Goal: Contribute content: Contribute content

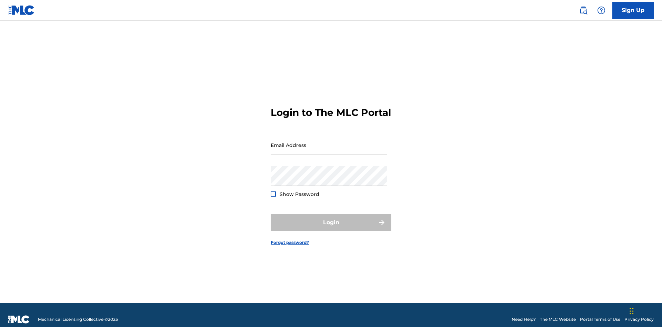
scroll to position [9, 0]
click at [329, 142] on input "Email Address" at bounding box center [329, 145] width 116 height 20
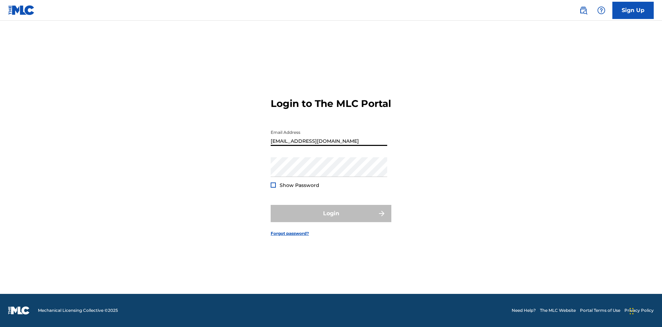
type input "[EMAIL_ADDRESS][DOMAIN_NAME]"
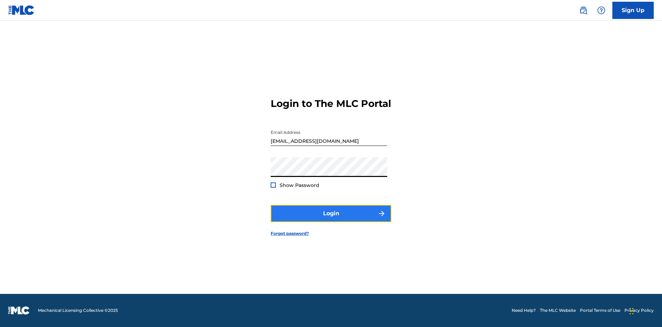
click at [331, 219] on button "Login" at bounding box center [331, 213] width 121 height 17
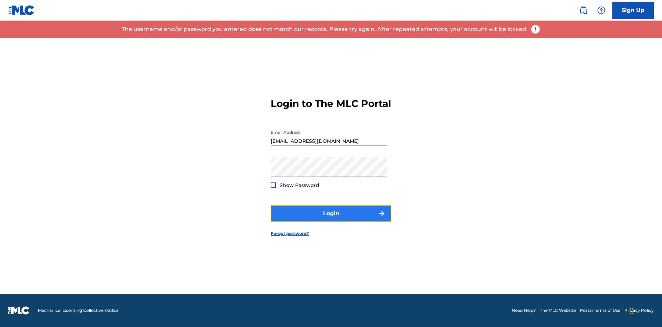
scroll to position [0, 0]
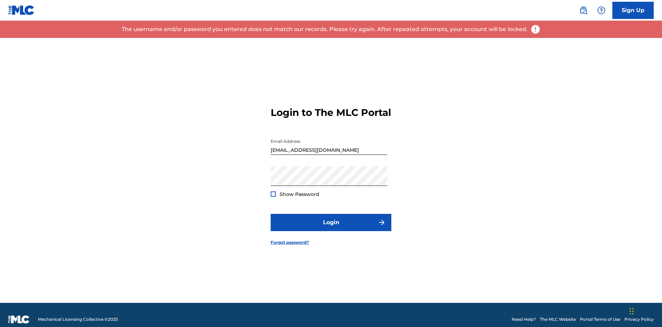
click at [329, 142] on input "[EMAIL_ADDRESS][DOMAIN_NAME]" at bounding box center [329, 145] width 116 height 20
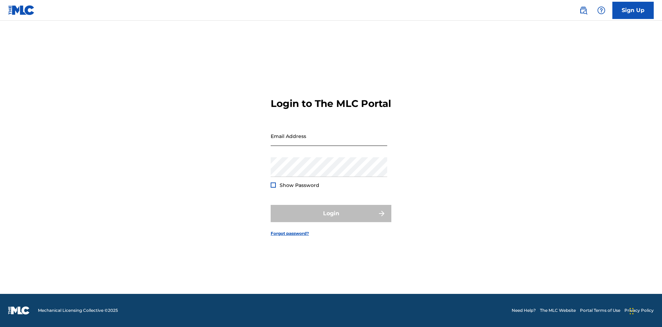
click at [329, 142] on input "Email Address" at bounding box center [329, 136] width 116 height 20
type input "Duke.McTesterson@gmail.com"
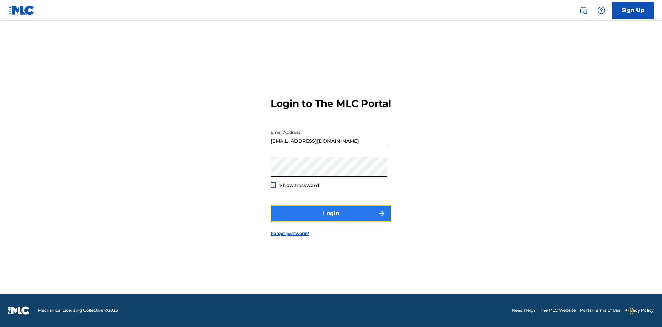
click at [331, 219] on button "Login" at bounding box center [331, 213] width 121 height 17
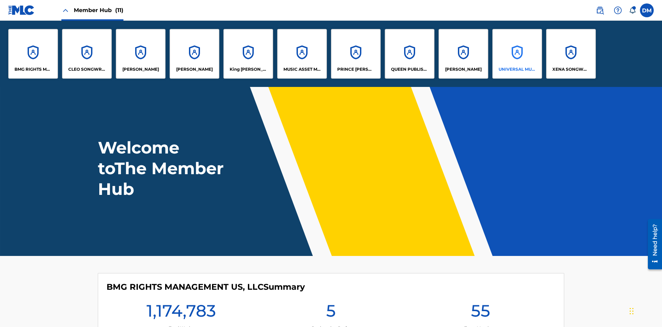
click at [517, 69] on p "UNIVERSAL MUSIC PUB GROUP" at bounding box center [517, 69] width 38 height 6
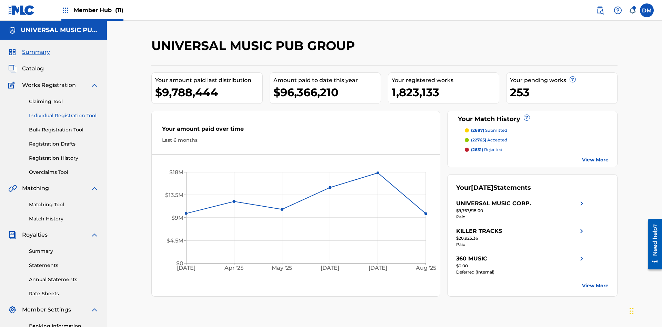
click at [64, 112] on link "Individual Registration Tool" at bounding box center [64, 115] width 70 height 7
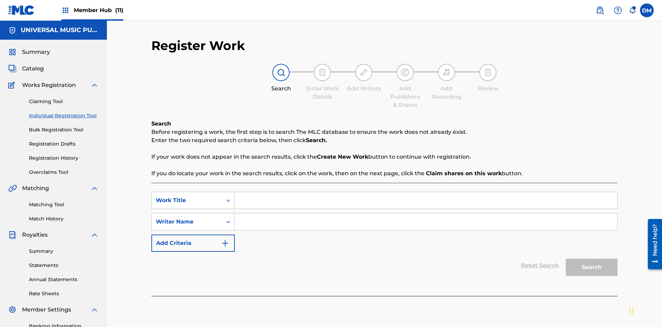
click at [426, 192] on input "Search Form" at bounding box center [426, 200] width 382 height 17
type input "My Favorite Dummy Music Work"
click at [426, 213] on input "Search Form" at bounding box center [426, 221] width 382 height 17
type input "1234567890"
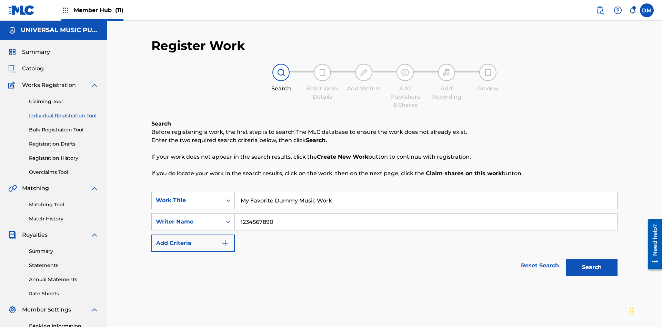
scroll to position [101, 0]
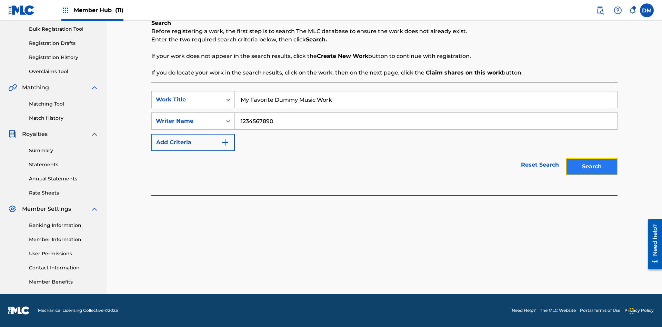
click at [591, 166] on button "Search" at bounding box center [592, 166] width 52 height 17
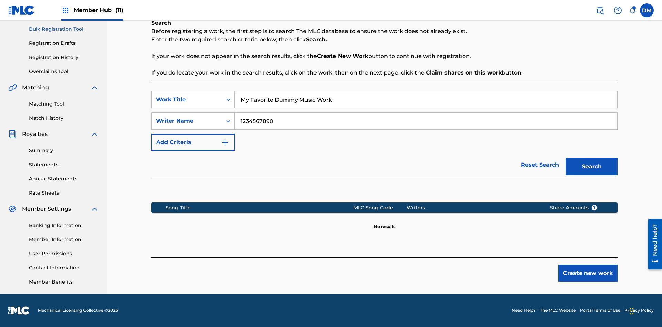
click at [588, 273] on button "Create new work" at bounding box center [587, 272] width 59 height 17
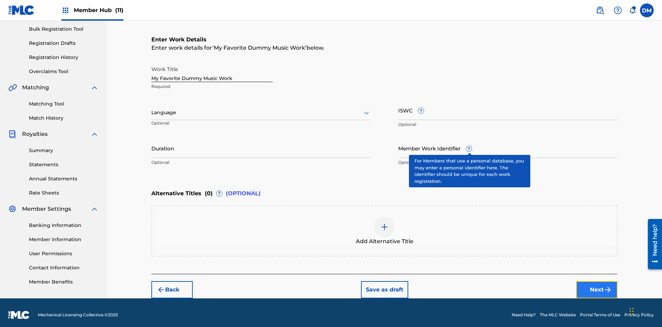
click at [597, 285] on button "Next" at bounding box center [596, 289] width 41 height 17
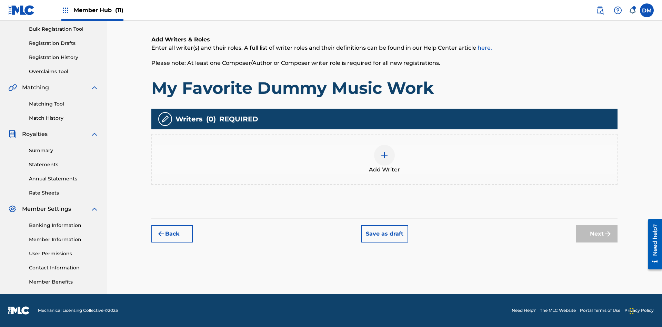
click at [384, 159] on img at bounding box center [384, 155] width 8 height 8
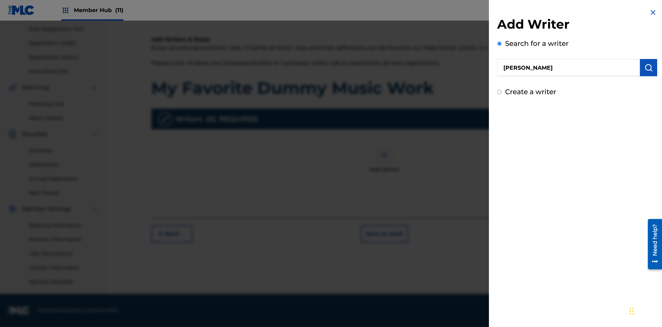
type input "MARK STEVEN BERKOWITZ"
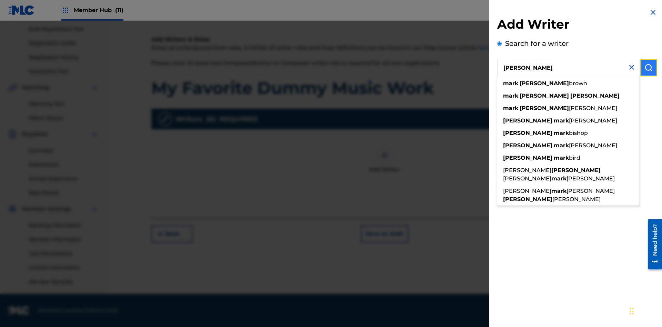
click at [648, 68] on img "submit" at bounding box center [648, 67] width 8 height 8
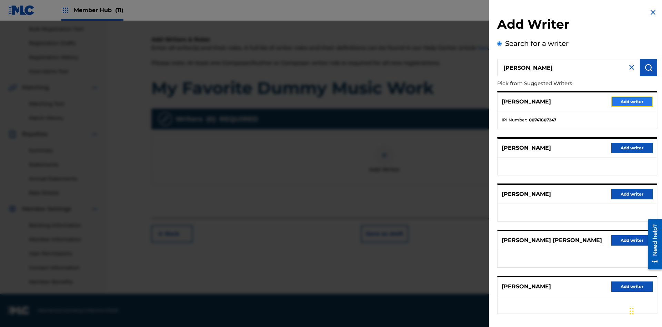
click at [632, 101] on button "Add writer" at bounding box center [631, 101] width 41 height 10
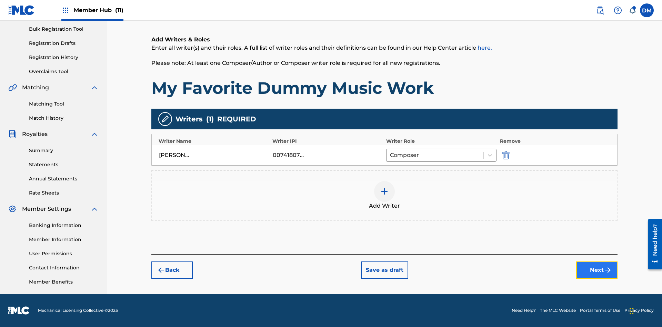
click at [597, 271] on button "Next" at bounding box center [596, 269] width 41 height 17
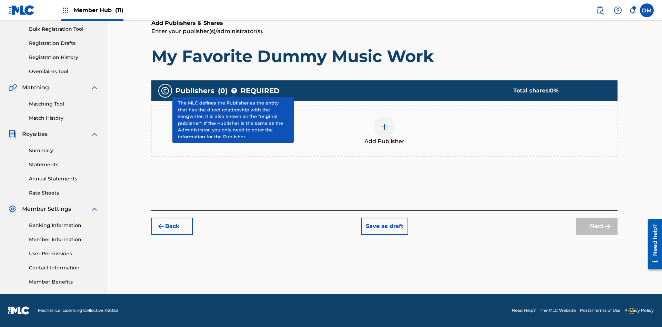
click at [384, 126] on img at bounding box center [384, 127] width 8 height 8
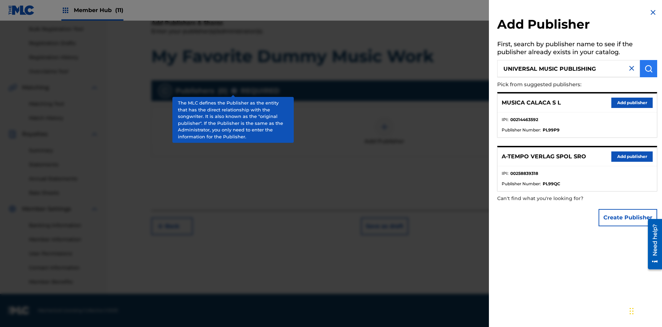
type input "UNIVERSAL MUSIC PUBLISHING"
click at [648, 69] on img "submit" at bounding box center [648, 68] width 8 height 8
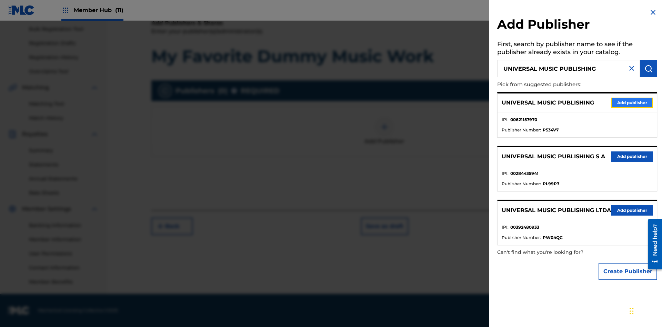
click at [632, 102] on button "Add publisher" at bounding box center [631, 103] width 41 height 10
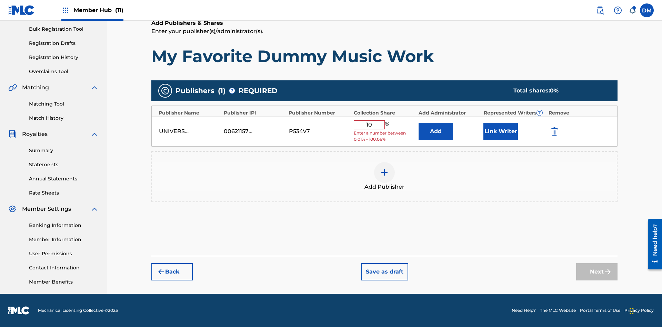
type input "100"
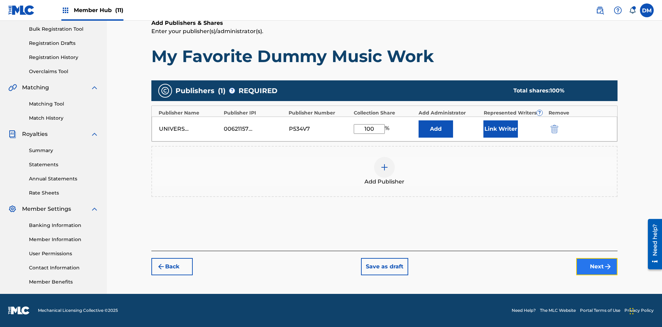
click at [597, 266] on button "Next" at bounding box center [596, 266] width 41 height 17
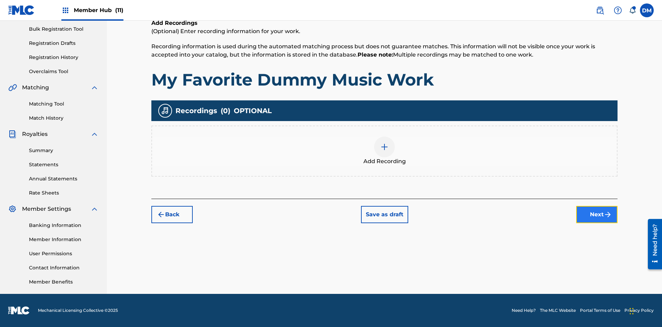
click at [597, 214] on button "Next" at bounding box center [596, 214] width 41 height 17
